Goal: Task Accomplishment & Management: Complete application form

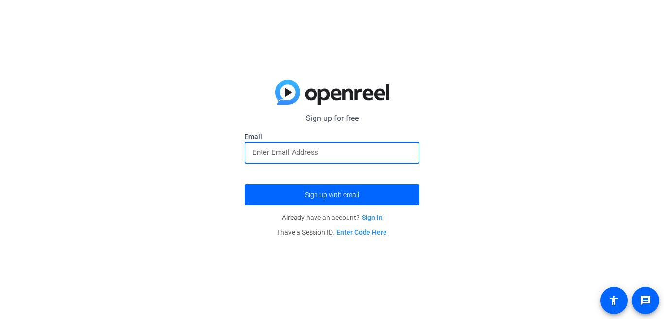
click at [263, 151] on input "email" at bounding box center [331, 153] width 159 height 12
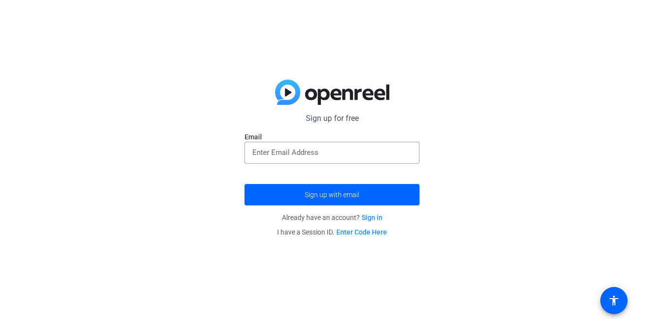
click at [165, 77] on div "Sign up for free Email Sign up with email Already have an account? Sign in I ha…" at bounding box center [332, 159] width 664 height 319
click at [311, 153] on input "email" at bounding box center [331, 153] width 159 height 12
click at [275, 144] on div at bounding box center [331, 153] width 159 height 22
click at [317, 157] on input "email" at bounding box center [331, 153] width 159 height 12
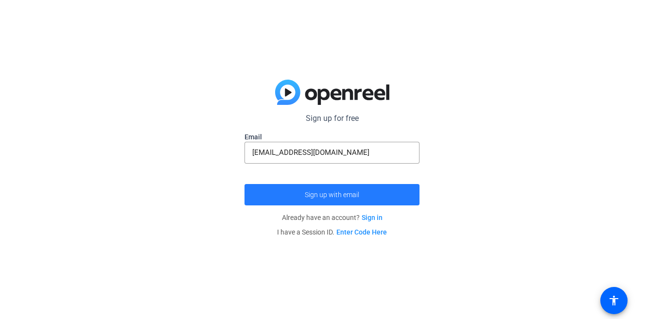
click at [331, 200] on span "submit" at bounding box center [331, 194] width 175 height 23
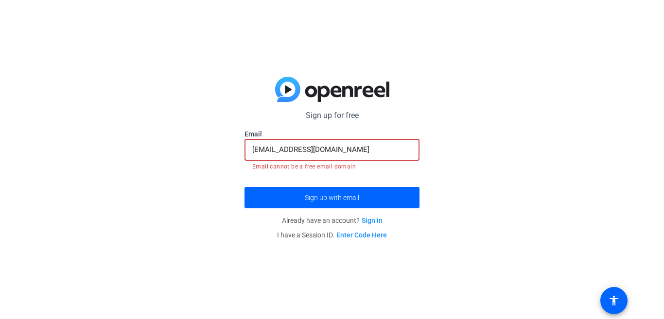
drag, startPoint x: 300, startPoint y: 149, endPoint x: 182, endPoint y: 161, distance: 118.7
click at [182, 161] on div "Sign up for free Email [EMAIL_ADDRESS][DOMAIN_NAME] Email cannot be a free emai…" at bounding box center [332, 159] width 664 height 319
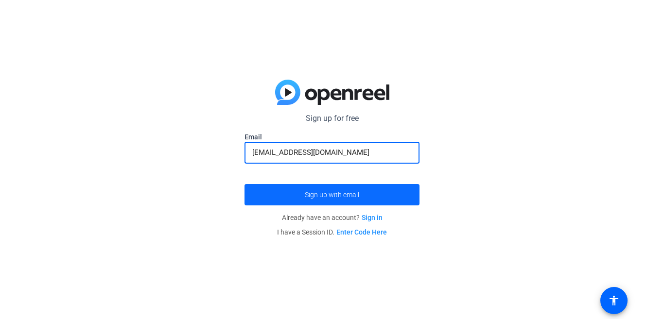
click at [339, 190] on span "submit" at bounding box center [331, 194] width 175 height 23
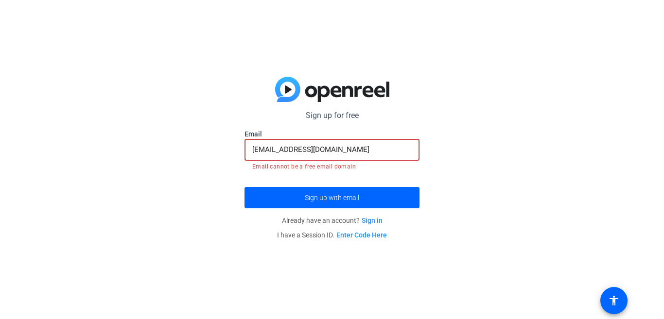
drag, startPoint x: 365, startPoint y: 150, endPoint x: 325, endPoint y: 152, distance: 39.9
click at [325, 152] on input "[EMAIL_ADDRESS][DOMAIN_NAME]" at bounding box center [331, 150] width 159 height 12
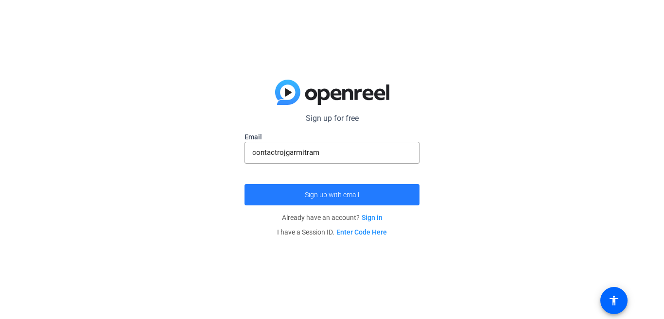
click at [350, 195] on span "Sign up with email" at bounding box center [332, 195] width 54 height 0
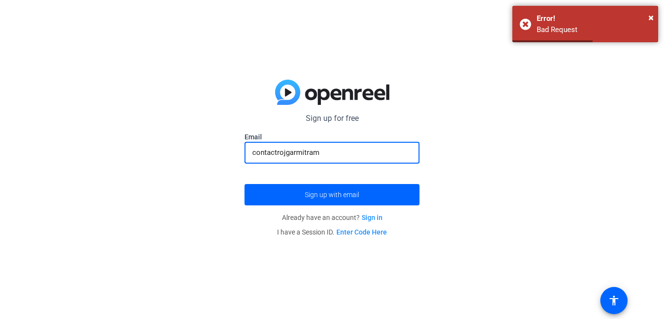
click at [348, 150] on input "contactrojgarmitram" at bounding box center [331, 153] width 159 height 12
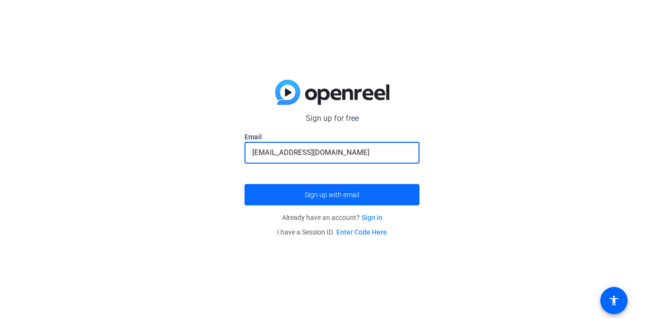
type input "[EMAIL_ADDRESS][DOMAIN_NAME]"
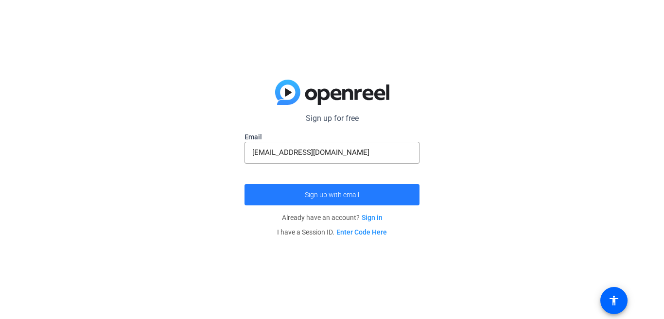
click at [367, 198] on span "submit" at bounding box center [331, 194] width 175 height 23
